Goal: Transaction & Acquisition: Purchase product/service

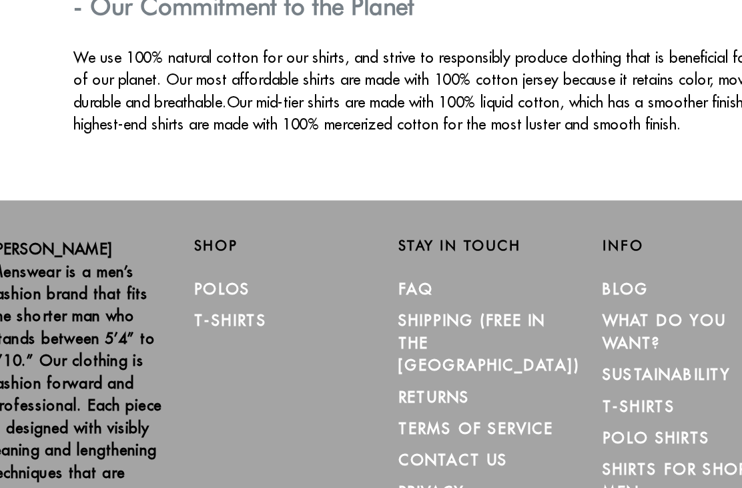
scroll to position [2222, 0]
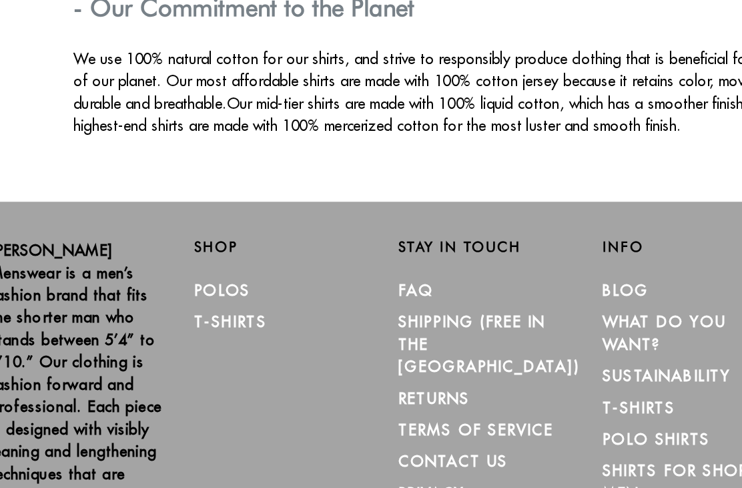
click at [161, 308] on link "Polos" at bounding box center [181, 314] width 41 height 13
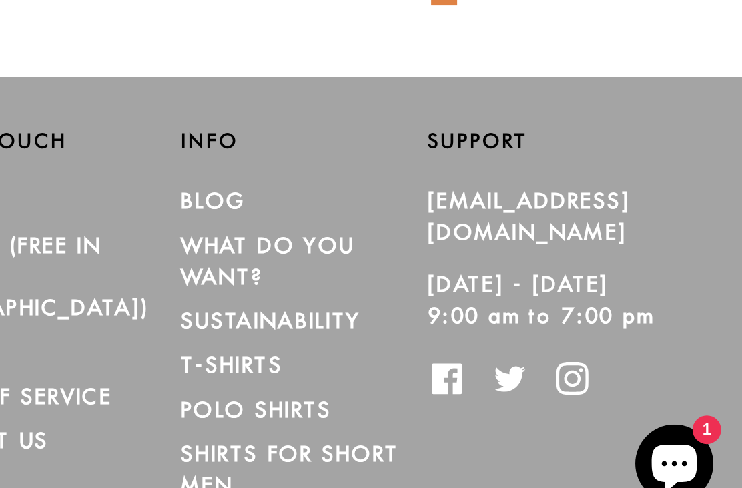
scroll to position [202, 0]
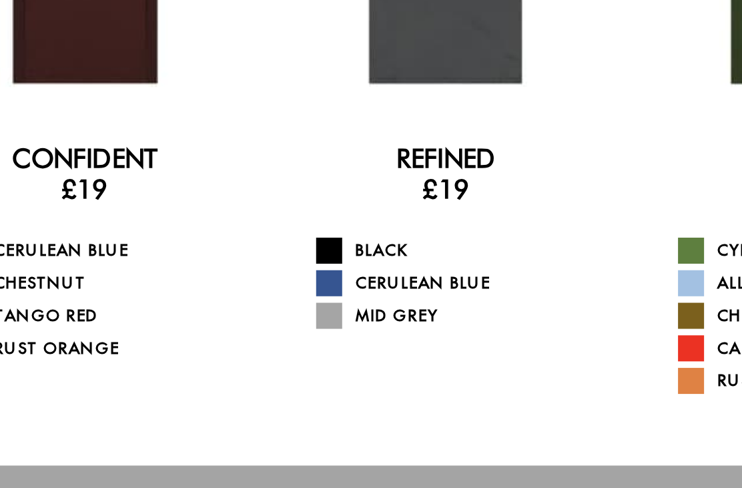
click at [438, 89] on link "Refined" at bounding box center [463, 97] width 51 height 16
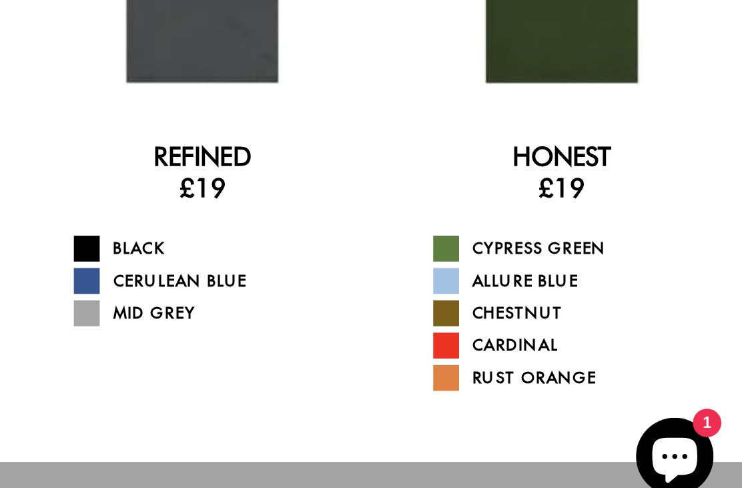
click at [566, 108] on div at bounding box center [649, 191] width 166 height 166
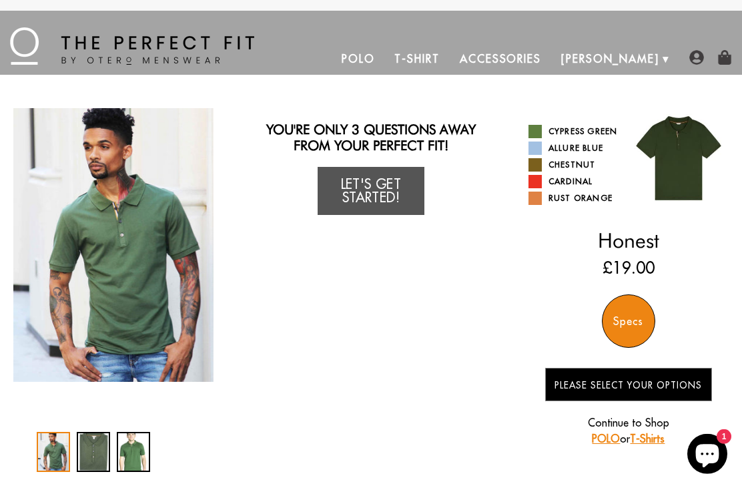
scroll to position [14, 0]
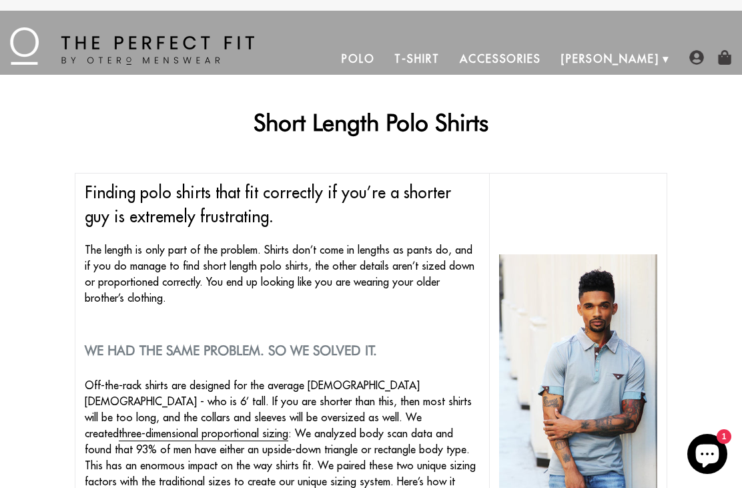
scroll to position [2222, 0]
